Goal: Task Accomplishment & Management: Manage account settings

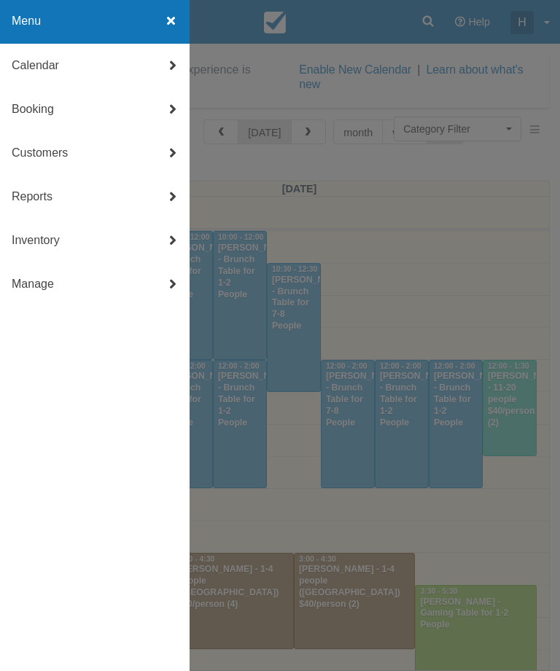
select select
click at [134, 89] on link "Booking" at bounding box center [94, 109] width 189 height 44
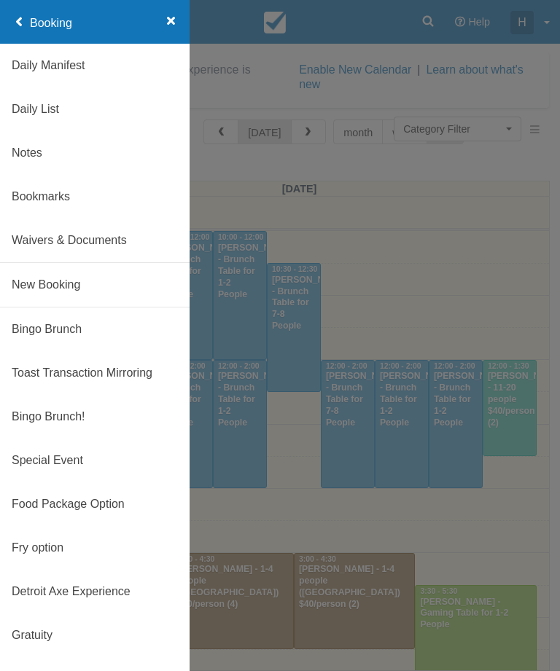
click at [25, 36] on icon at bounding box center [21, 22] width 18 height 44
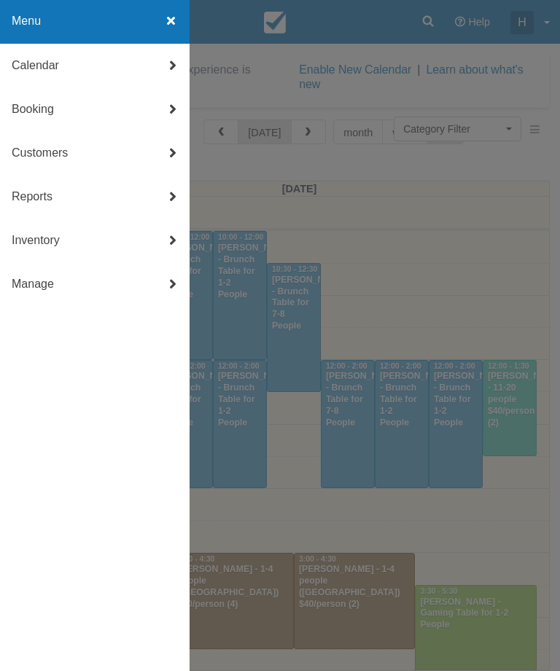
click at [77, 58] on link "Calendar" at bounding box center [94, 66] width 189 height 44
click at [88, 251] on link "Day" at bounding box center [94, 241] width 189 height 44
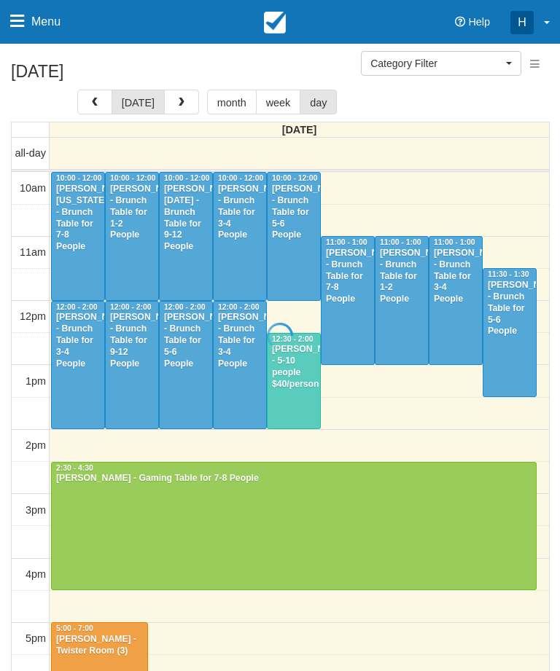
select select
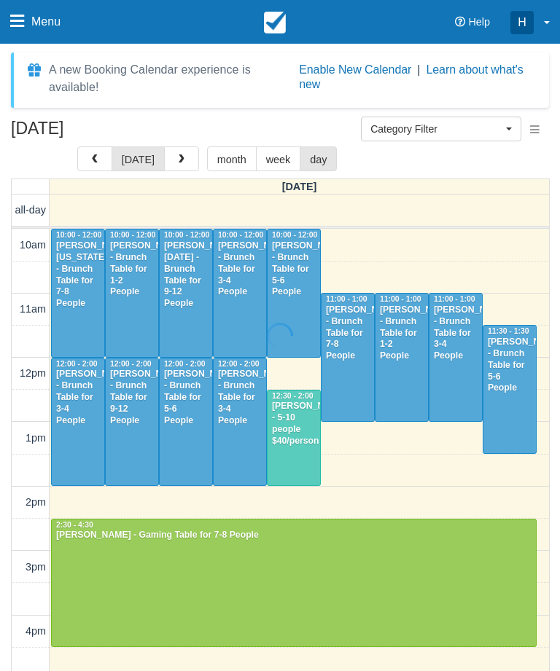
scroll to position [65, 0]
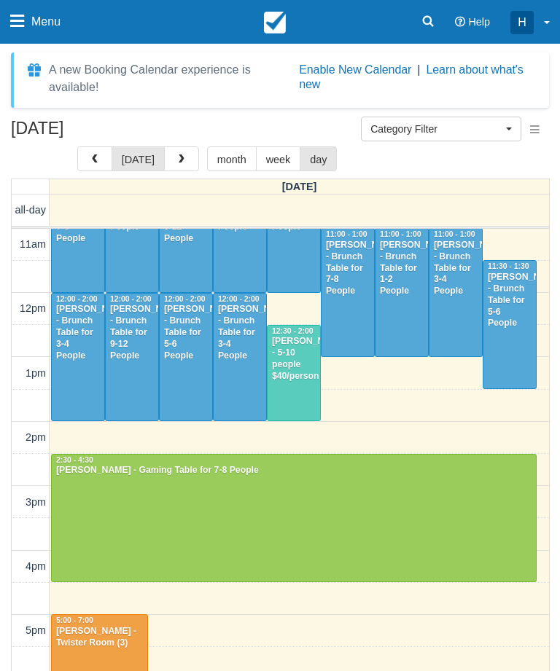
click at [227, 161] on button "month" at bounding box center [232, 158] width 50 height 25
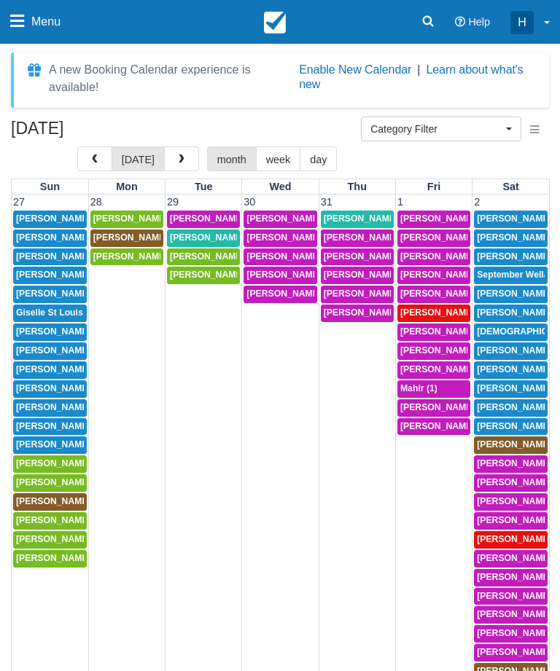
click at [90, 163] on button "button" at bounding box center [94, 158] width 35 height 25
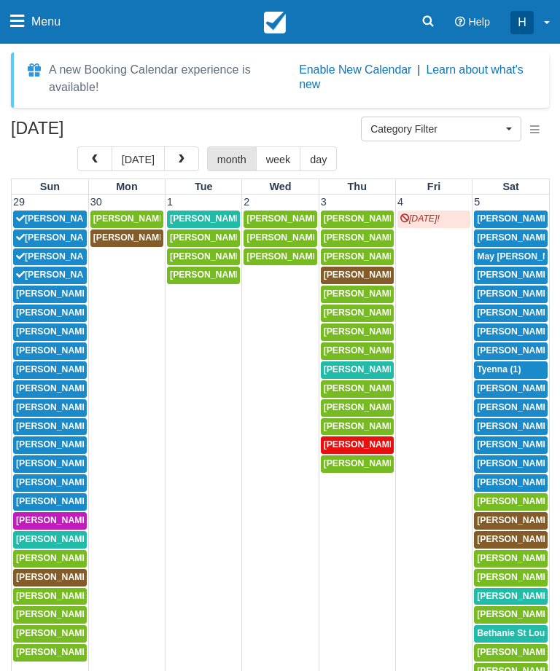
click at [96, 152] on button "button" at bounding box center [94, 158] width 35 height 25
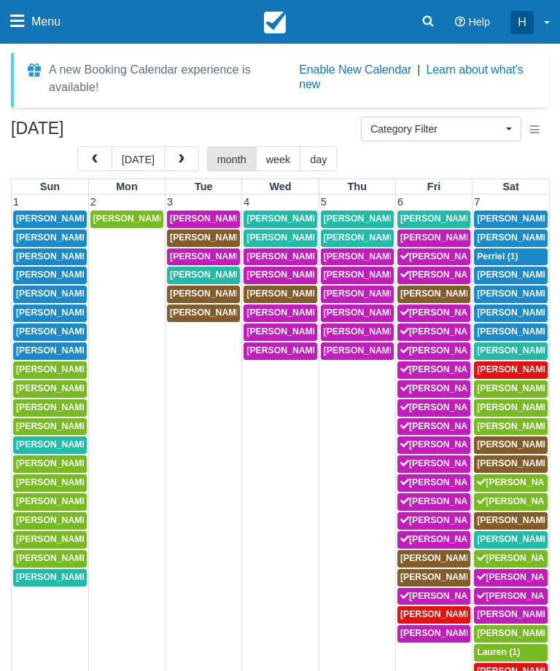
click at [501, 129] on span "Category Filter" at bounding box center [436, 129] width 132 height 15
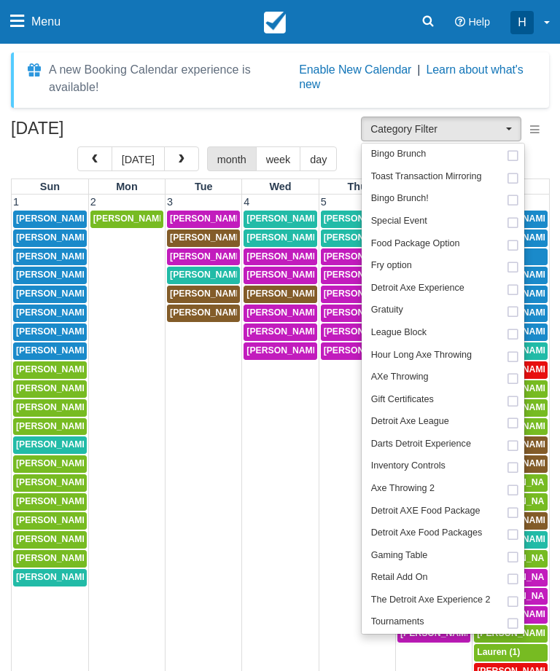
click at [326, 139] on div at bounding box center [280, 335] width 560 height 671
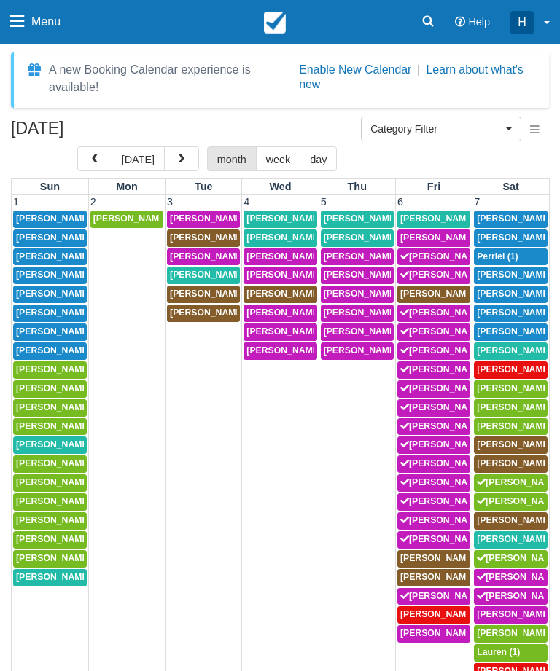
click at [539, 130] on icon "button" at bounding box center [537, 130] width 15 height 10
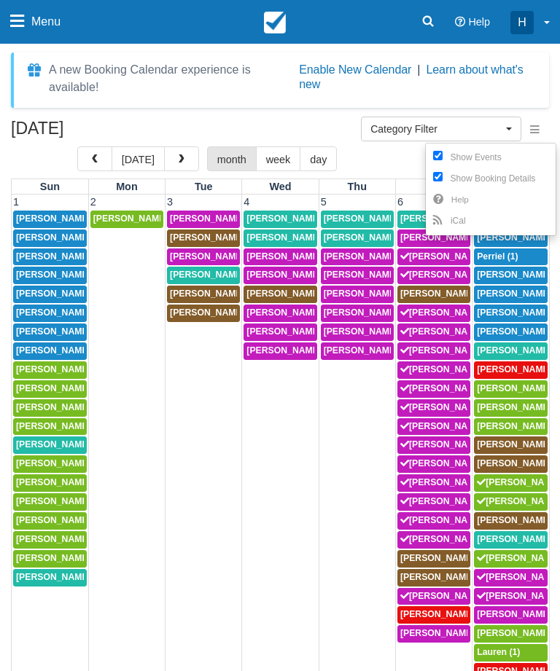
click at [285, 132] on div at bounding box center [280, 335] width 560 height 671
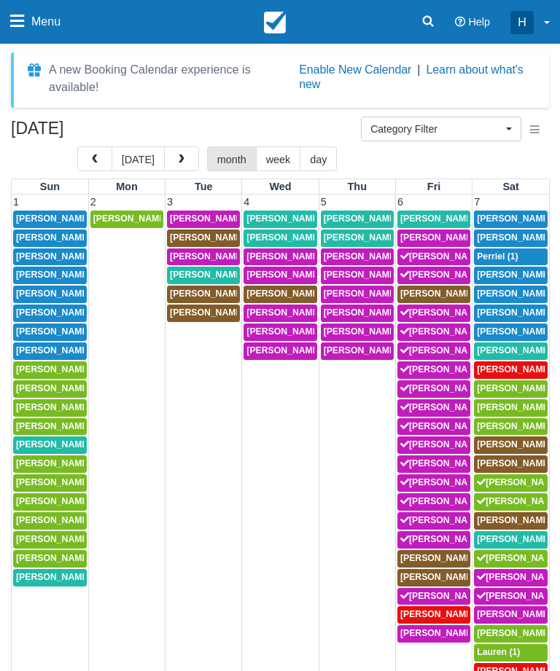
click at [83, 164] on button "button" at bounding box center [94, 158] width 35 height 25
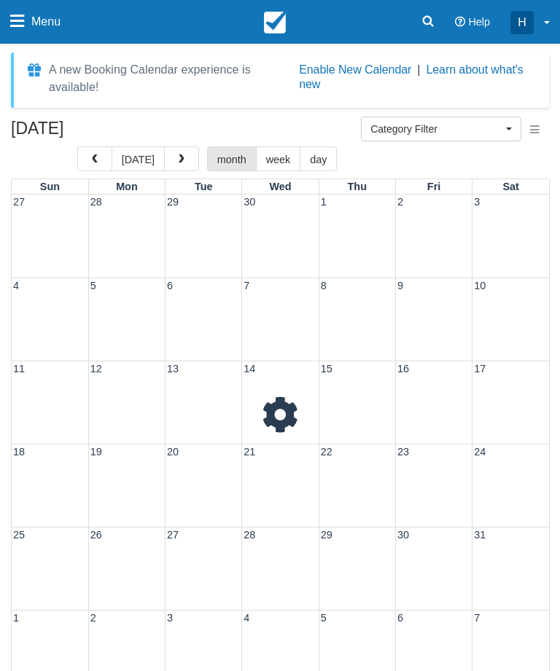
click at [94, 158] on span "button" at bounding box center [95, 159] width 10 height 10
click at [98, 160] on span "button" at bounding box center [95, 159] width 10 height 10
click at [98, 157] on span "button" at bounding box center [95, 159] width 10 height 10
click at [95, 162] on span "button" at bounding box center [95, 159] width 10 height 10
click at [92, 161] on button "button" at bounding box center [94, 158] width 35 height 25
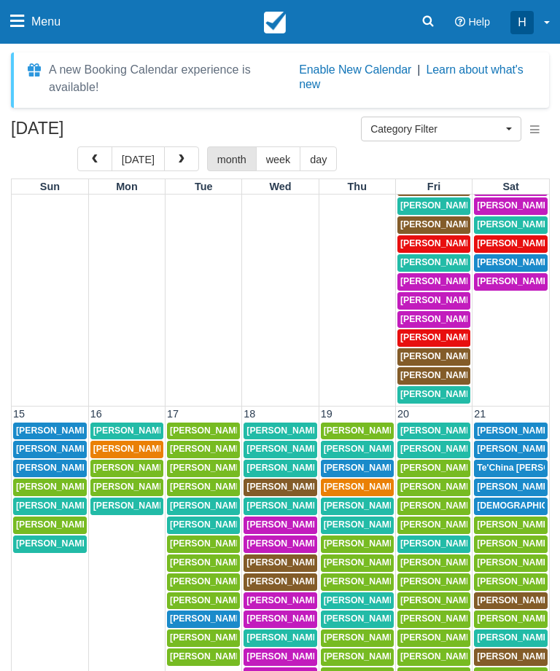
scroll to position [1278, 0]
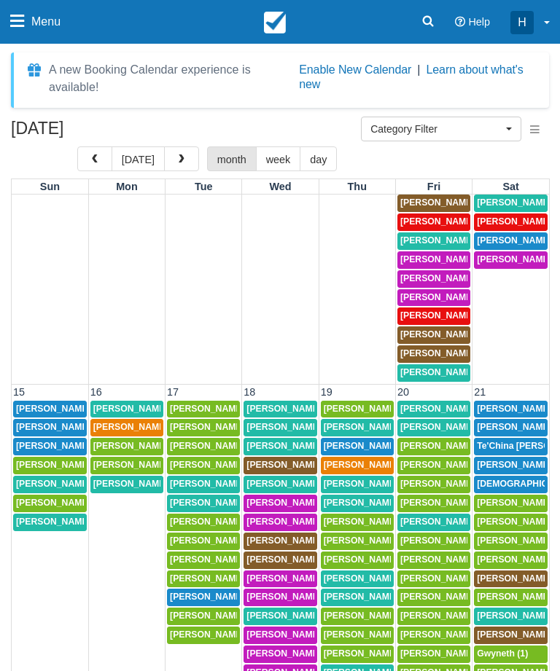
click at [219, 476] on link "5:30p Karlea Kovaleski (4)" at bounding box center [203, 484] width 73 height 17
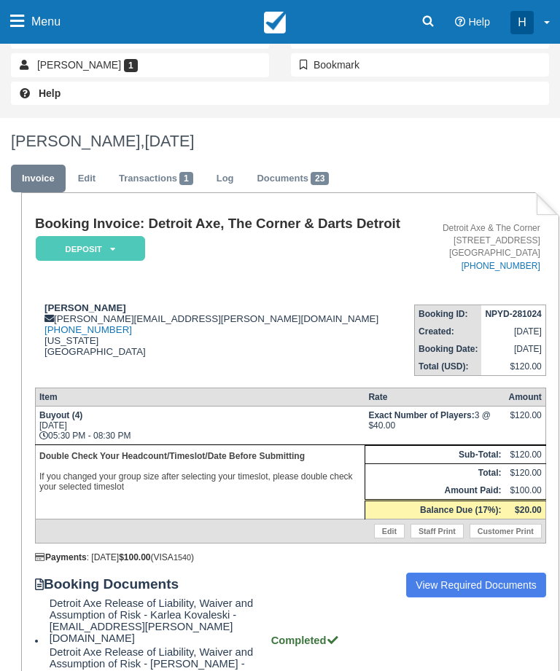
scroll to position [275, 0]
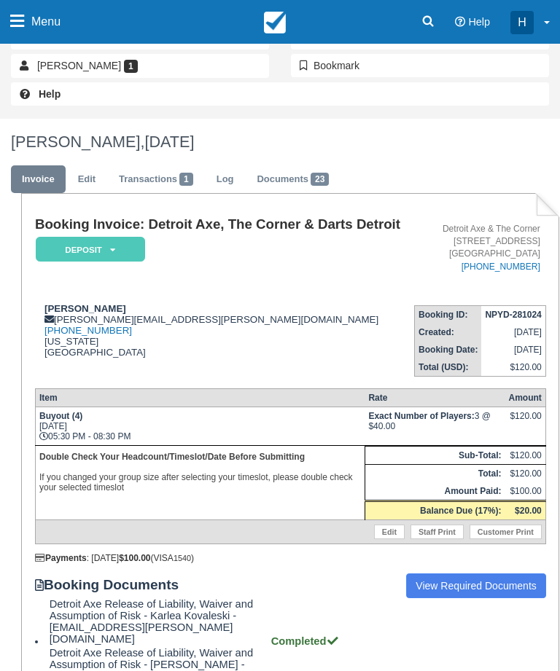
click at [87, 540] on div "Edit Staff Print Customer Print" at bounding box center [292, 532] width 506 height 16
click at [95, 563] on div "Payments : 11/26/24 $100.00 (VISA 1540 )" at bounding box center [290, 558] width 511 height 10
click at [210, 180] on link "Log" at bounding box center [224, 179] width 39 height 28
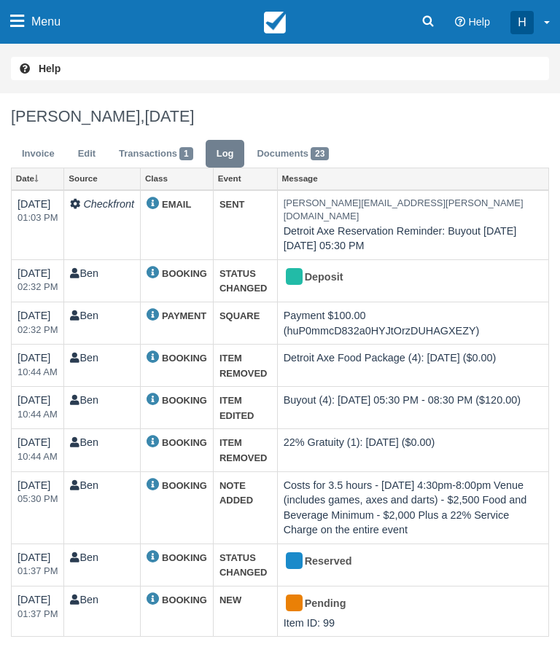
click at [446, 393] on td "Buyout (4): Tue Dec 17, 2024 05:30 PM - 08:30 PM ($120.00)" at bounding box center [412, 408] width 271 height 42
click at [412, 393] on td "Buyout (4): Tue Dec 17, 2024 05:30 PM - 08:30 PM ($120.00)" at bounding box center [412, 408] width 271 height 42
click at [363, 389] on td "Buyout (4): Tue Dec 17, 2024 05:30 PM - 08:30 PM ($120.00)" at bounding box center [412, 408] width 271 height 42
click at [151, 393] on icon at bounding box center [152, 399] width 12 height 12
click at [136, 387] on td "Ben" at bounding box center [102, 408] width 76 height 42
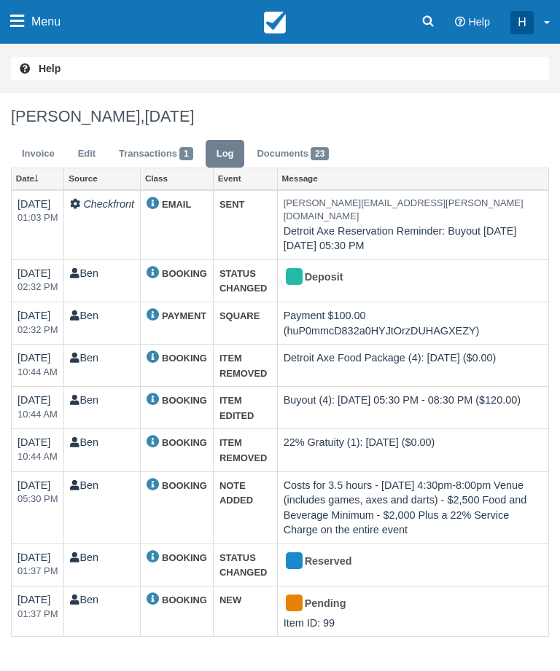
click at [154, 393] on icon at bounding box center [152, 399] width 12 height 12
click at [388, 224] on td "karlea.kovaleski@greshamsmith.com Detroit Axe Reservation Reminder: Buyout on T…" at bounding box center [412, 225] width 271 height 70
click at [143, 208] on td "EMAIL" at bounding box center [177, 225] width 73 height 70
click at [372, 266] on div "Deposit" at bounding box center [406, 277] width 246 height 23
click at [169, 170] on link "Class" at bounding box center [177, 178] width 72 height 20
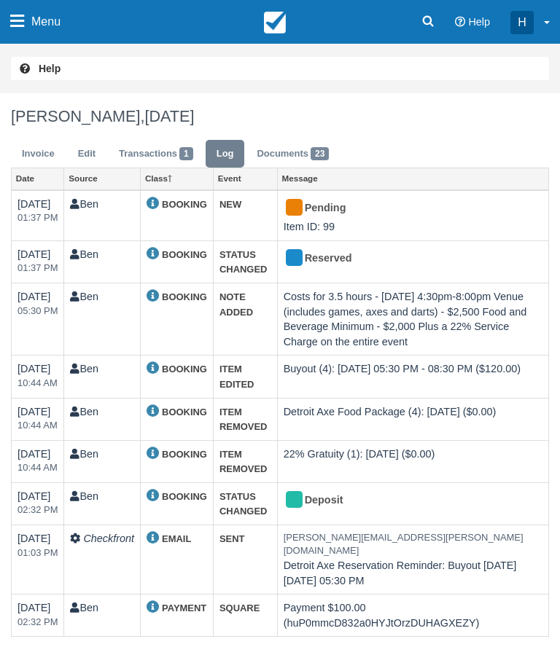
click at [162, 160] on link "Transactions 1" at bounding box center [156, 154] width 96 height 28
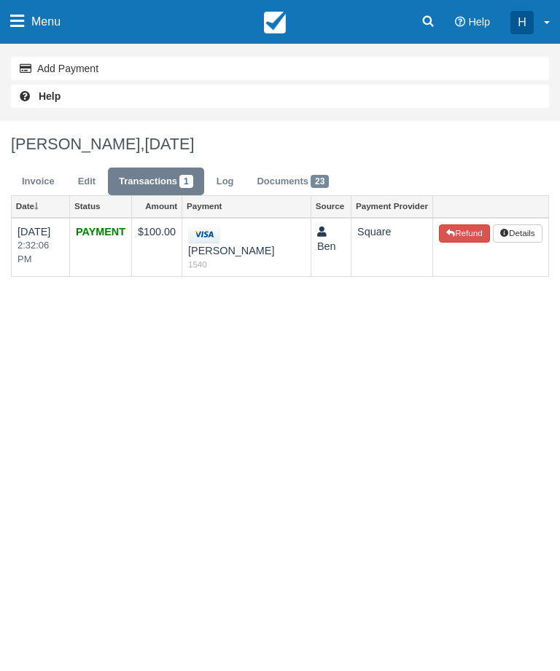
click at [90, 183] on link "Edit" at bounding box center [86, 182] width 39 height 28
